Goal: Transaction & Acquisition: Purchase product/service

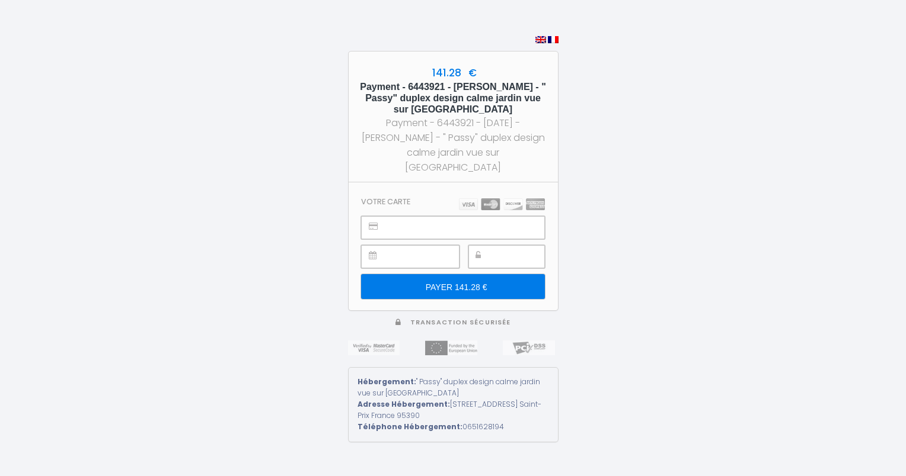
click at [472, 274] on input "PAYER 141.28 €" at bounding box center [452, 286] width 183 height 25
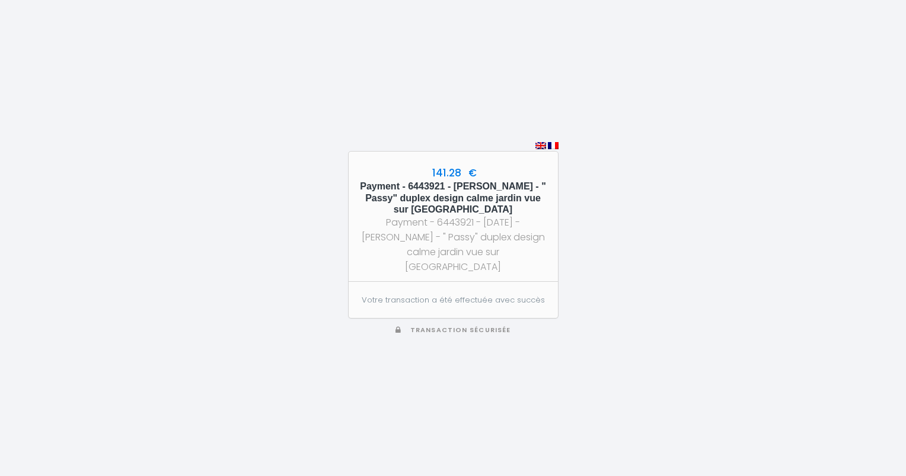
click at [891, 81] on div "141.28 € Payment - 6443921 - KINNEN Vanessa - " Passy" duplex design calme jard…" at bounding box center [453, 238] width 906 height 476
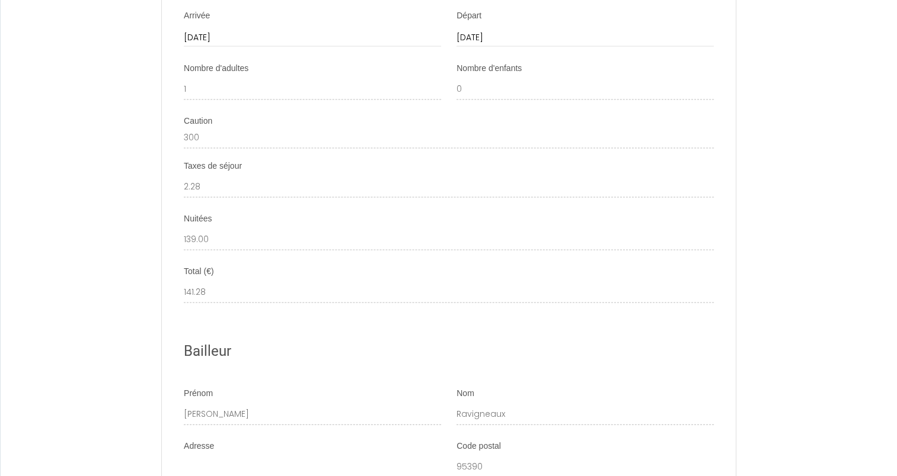
scroll to position [3127, 0]
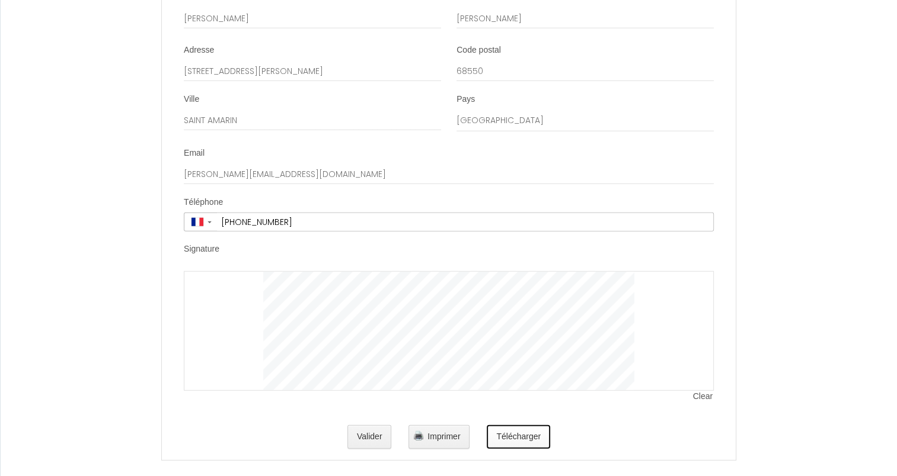
click at [525, 431] on button "Télécharger" at bounding box center [518, 438] width 63 height 24
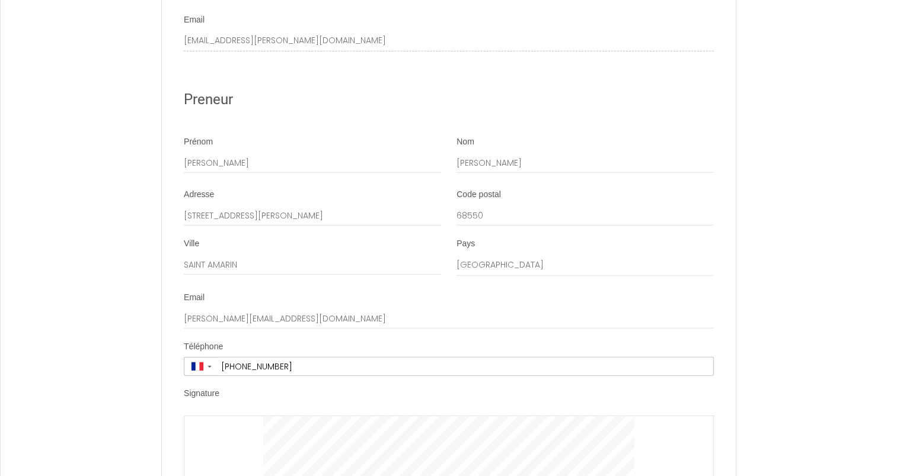
scroll to position [3127, 0]
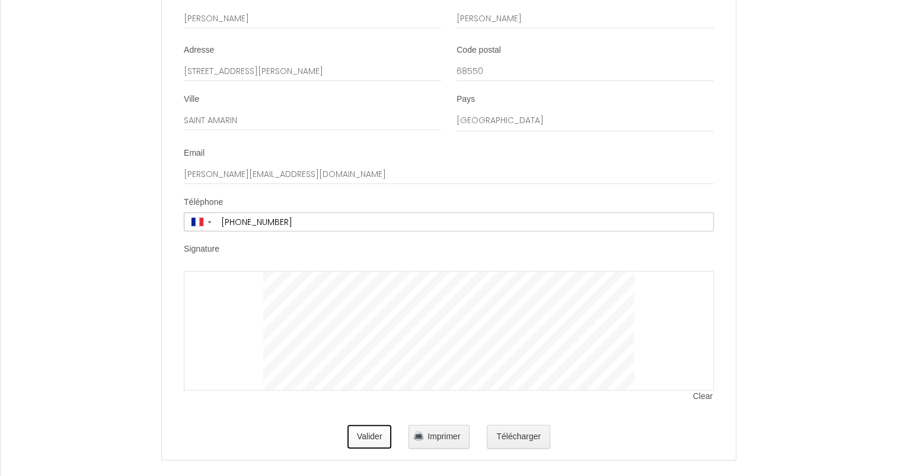
click at [367, 426] on button "Valider" at bounding box center [369, 438] width 44 height 24
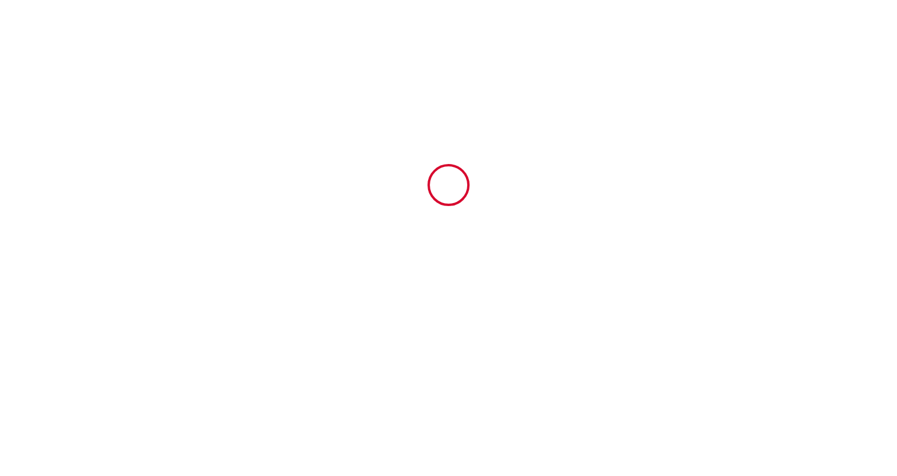
scroll to position [0, 0]
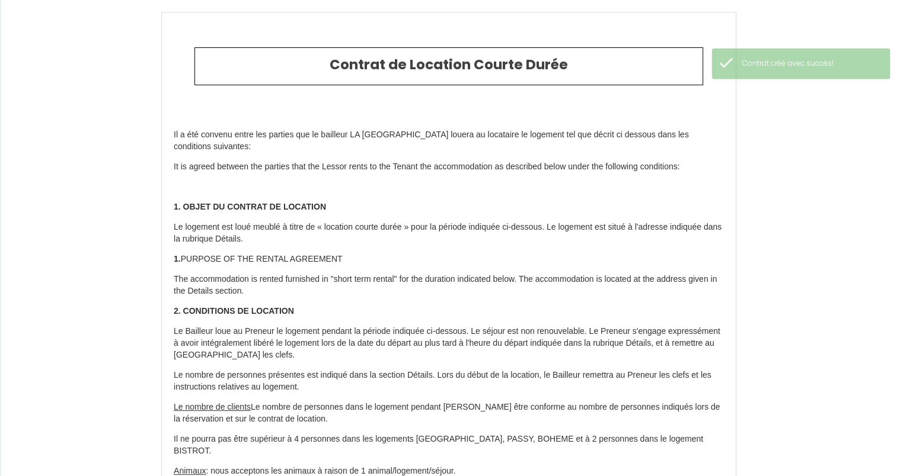
type input "2.2800000000000002"
type input "99"
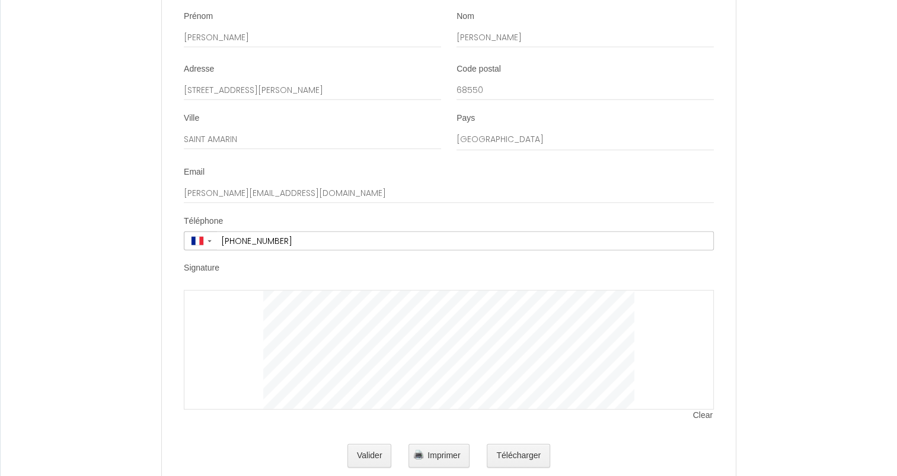
scroll to position [3127, 0]
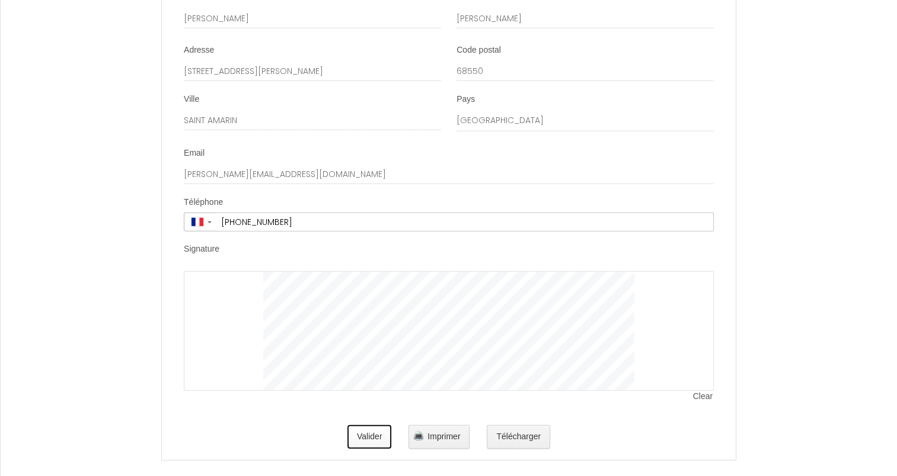
click at [369, 426] on button "Valider" at bounding box center [369, 438] width 44 height 24
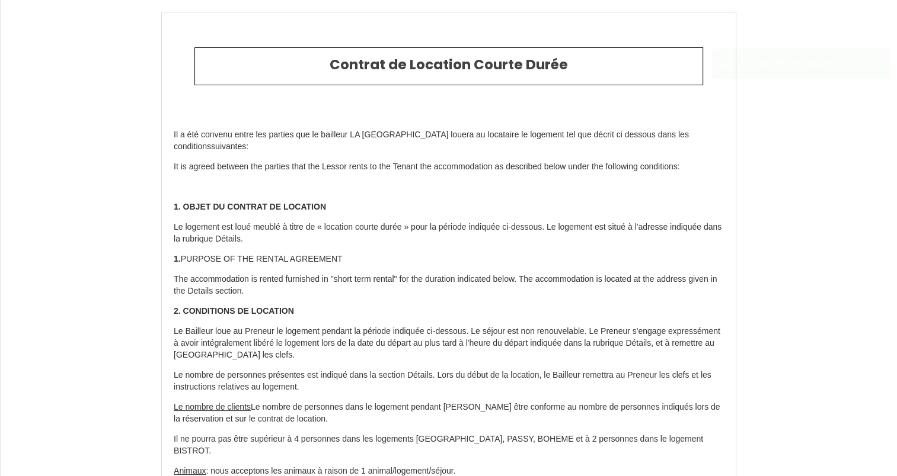
type input "2.2800000000000002"
type input "139"
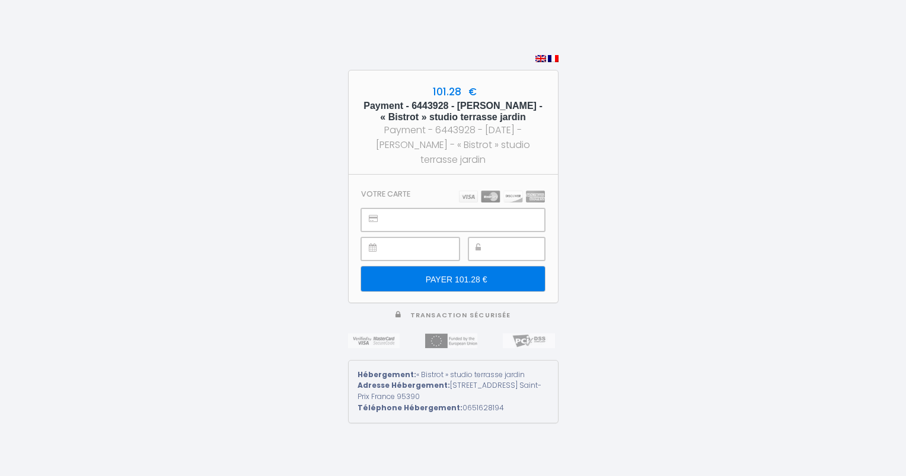
click at [460, 279] on input "PAYER 101.28 €" at bounding box center [452, 279] width 183 height 25
